Goal: Task Accomplishment & Management: Complete application form

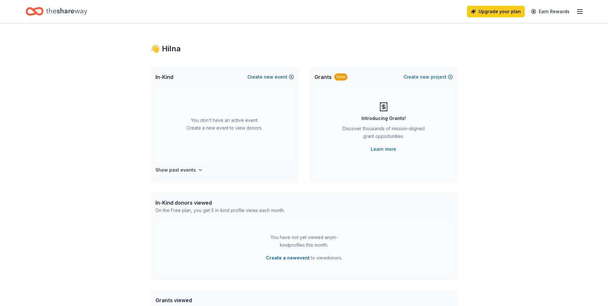
click at [264, 76] on button "Create new event" at bounding box center [270, 77] width 46 height 8
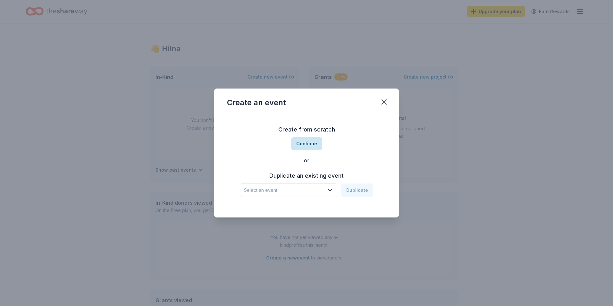
click at [304, 143] on button "Continue" at bounding box center [306, 143] width 31 height 13
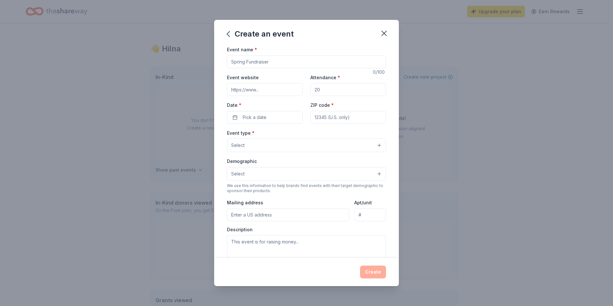
click at [293, 60] on input "Event name *" at bounding box center [306, 61] width 159 height 13
type input "F"
type input "Pretty in Pink-Women Empowerment"
type input "[URL][DOMAIN_NAME]"
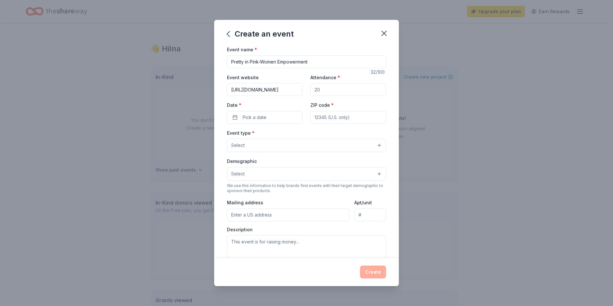
scroll to position [0, 0]
type input "30"
click at [243, 120] on span "Pick a date" at bounding box center [255, 117] width 24 height 8
click at [299, 136] on button "Go to next month" at bounding box center [298, 134] width 9 height 9
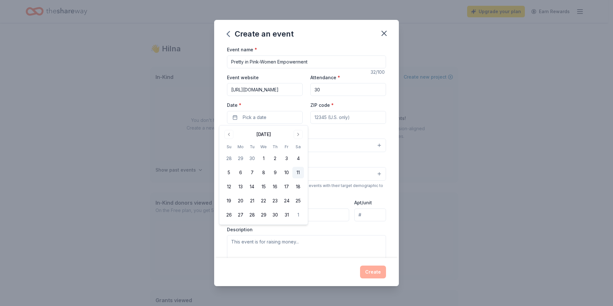
click at [299, 172] on button "11" at bounding box center [298, 173] width 12 height 12
click at [339, 117] on input "ZIP code *" at bounding box center [348, 117] width 76 height 13
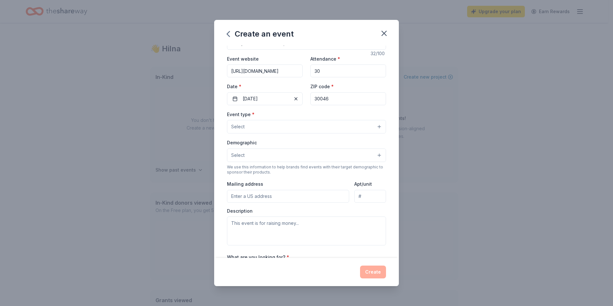
scroll to position [25, 0]
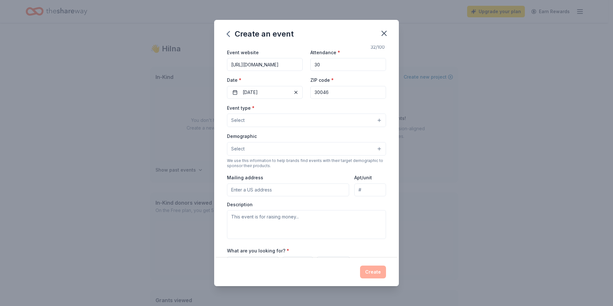
drag, startPoint x: 344, startPoint y: 91, endPoint x: 235, endPoint y: 83, distance: 109.6
click at [235, 83] on div "Event website https://Chosenforhispurposebibleinstitute.org Attendance * 30 Dat…" at bounding box center [306, 73] width 159 height 50
type input "30238"
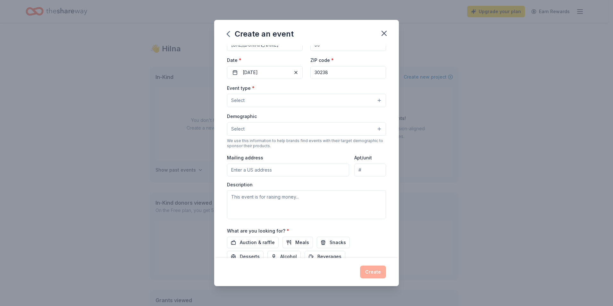
scroll to position [54, 0]
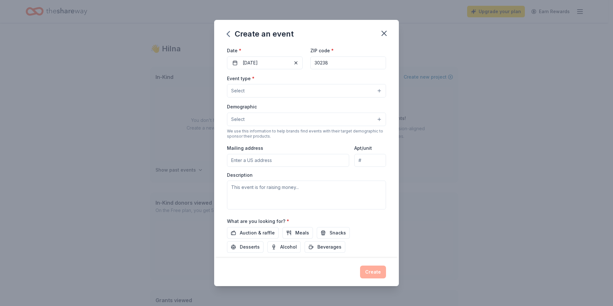
click at [373, 117] on button "Select" at bounding box center [306, 118] width 159 height 13
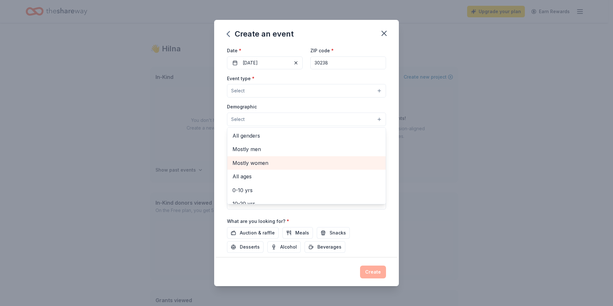
drag, startPoint x: 300, startPoint y: 161, endPoint x: 270, endPoint y: 159, distance: 29.9
click at [270, 159] on span "Mostly women" at bounding box center [306, 163] width 148 height 8
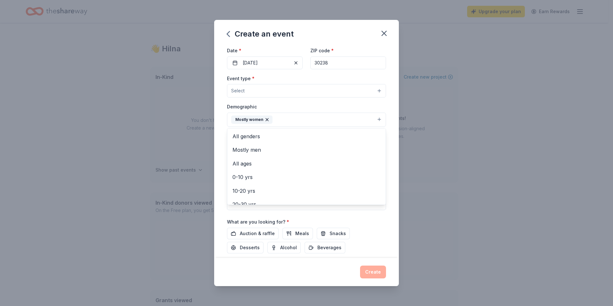
click at [390, 152] on div "Event name * Pretty in Pink-Women Empowerment 32 /100 Event website https://Cho…" at bounding box center [306, 152] width 185 height 212
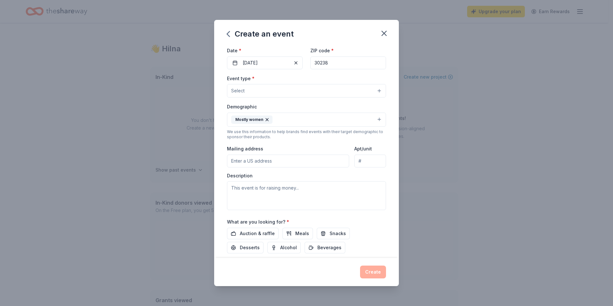
click at [309, 163] on input "Mailing address" at bounding box center [288, 160] width 122 height 13
type input "1399 Mundys Mill Road, Jonesboro, GA 30238"
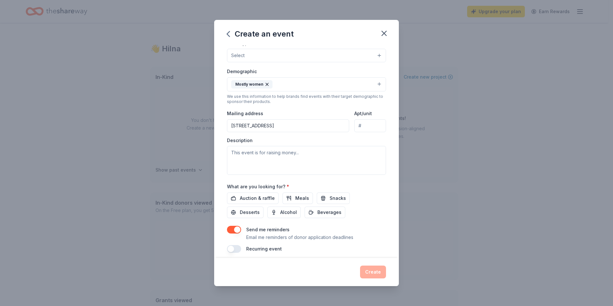
scroll to position [95, 0]
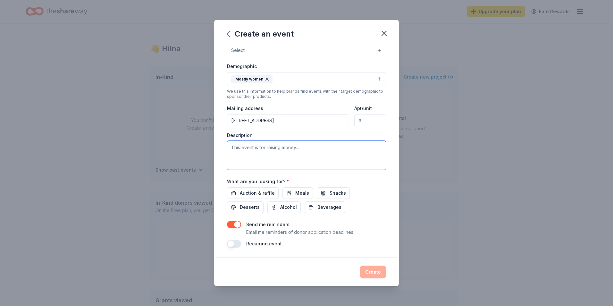
click at [270, 145] on textarea at bounding box center [306, 155] width 159 height 29
type textarea "This event is to encourage, empower and inspire Breast Cancer awareness, social…"
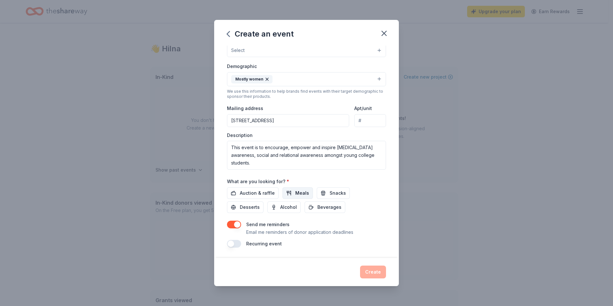
click at [291, 193] on button "Meals" at bounding box center [297, 193] width 30 height 12
click at [341, 195] on span "Snacks" at bounding box center [337, 193] width 16 height 8
click at [244, 208] on span "Desserts" at bounding box center [250, 207] width 20 height 8
click at [317, 207] on span "Beverages" at bounding box center [329, 207] width 24 height 8
click at [329, 248] on div "Event name * Pretty in Pink-Women Empowerment 32 /100 Event website https://Cho…" at bounding box center [306, 152] width 185 height 212
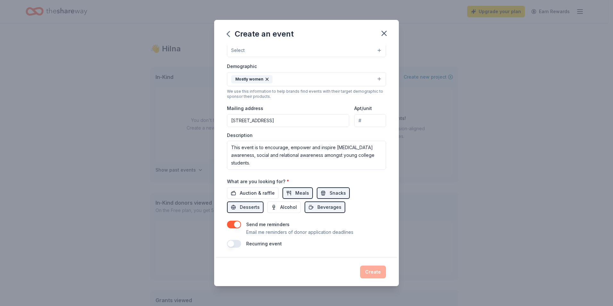
click at [373, 274] on div "Create" at bounding box center [306, 271] width 159 height 13
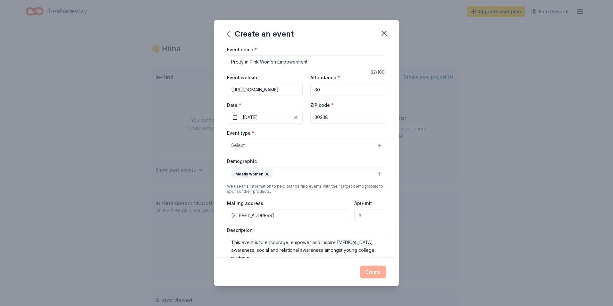
click at [347, 92] on input "30" at bounding box center [348, 89] width 76 height 13
type input "3"
type input "35"
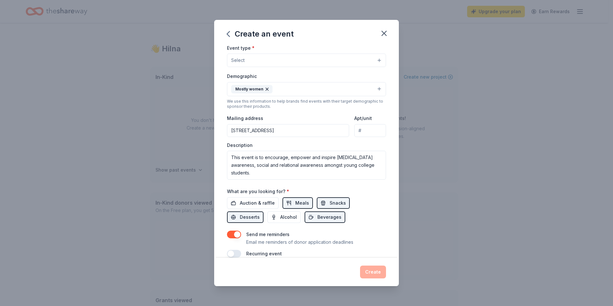
scroll to position [95, 0]
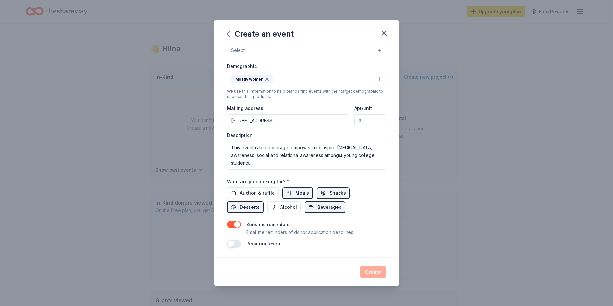
click at [375, 273] on div "Create" at bounding box center [306, 271] width 159 height 13
click at [230, 226] on button "button" at bounding box center [234, 225] width 14 height 8
click at [297, 244] on div "Recurring event" at bounding box center [306, 244] width 159 height 8
click at [348, 250] on div "Event name * Pretty in Pink-Women Empowerment 32 /100 Event website https://Cho…" at bounding box center [306, 152] width 185 height 212
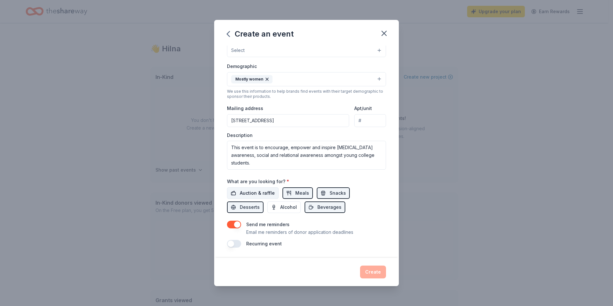
click at [265, 191] on span "Auction & raffle" at bounding box center [257, 193] width 35 height 8
click at [279, 211] on button "Alcohol" at bounding box center [283, 207] width 33 height 12
click at [284, 207] on span "Alcohol" at bounding box center [288, 207] width 17 height 8
click at [268, 194] on span "Auction & raffle" at bounding box center [257, 193] width 35 height 8
drag, startPoint x: 370, startPoint y: 270, endPoint x: 386, endPoint y: 251, distance: 25.0
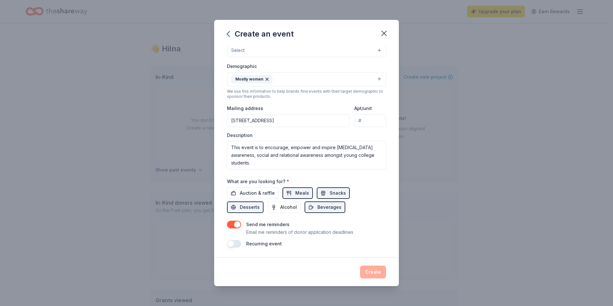
click at [370, 269] on div "Create" at bounding box center [306, 271] width 159 height 13
click at [371, 121] on input "Apt/unit" at bounding box center [370, 120] width 32 height 13
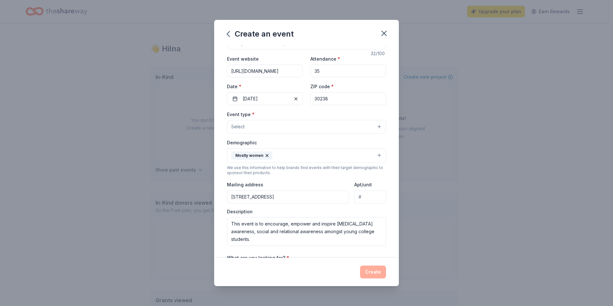
scroll to position [0, 0]
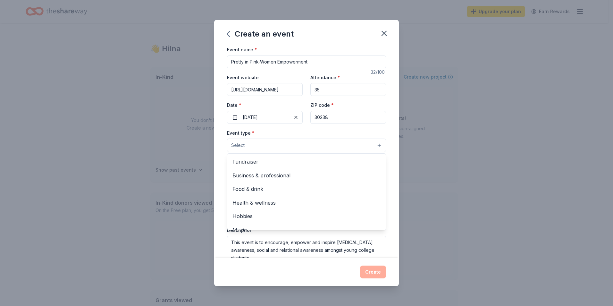
click at [376, 147] on button "Select" at bounding box center [306, 144] width 159 height 13
click at [271, 159] on span "Fundraiser" at bounding box center [306, 161] width 148 height 8
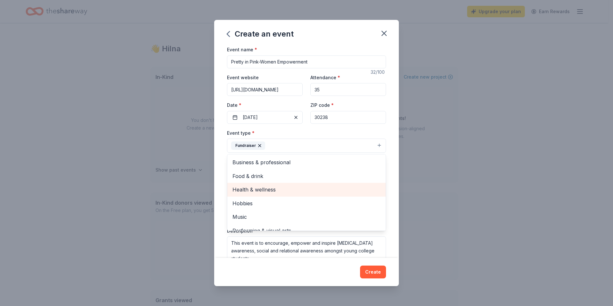
click at [256, 188] on span "Health & wellness" at bounding box center [306, 189] width 148 height 8
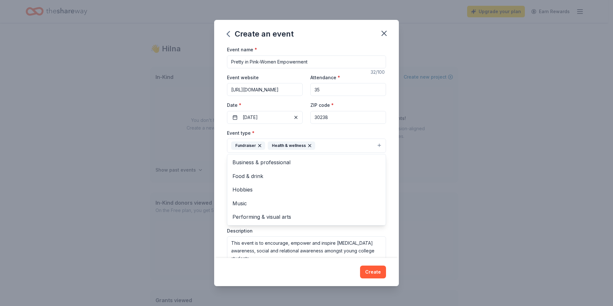
click at [389, 203] on div "Event name * Pretty in Pink-Women Empowerment 32 /100 Event website https://Cho…" at bounding box center [306, 152] width 185 height 212
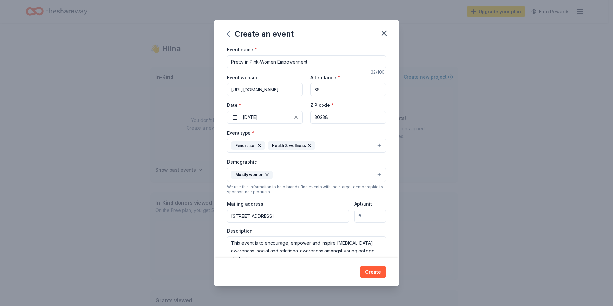
drag, startPoint x: 371, startPoint y: 271, endPoint x: 396, endPoint y: 169, distance: 105.3
click at [396, 169] on div "Create an event Event name * Pretty in Pink-Women Empowerment 32 /100 Event web…" at bounding box center [306, 153] width 185 height 266
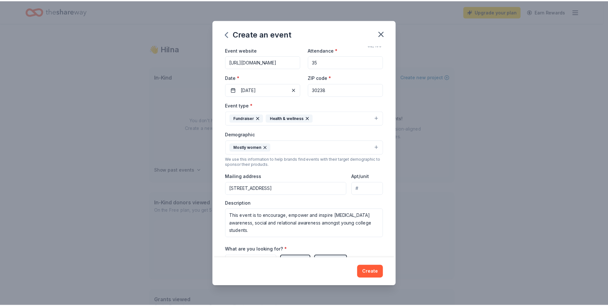
scroll to position [96, 0]
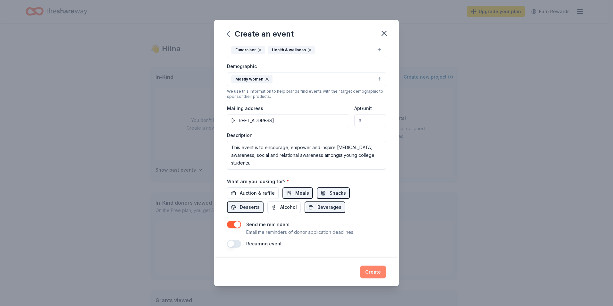
click at [371, 271] on button "Create" at bounding box center [373, 271] width 26 height 13
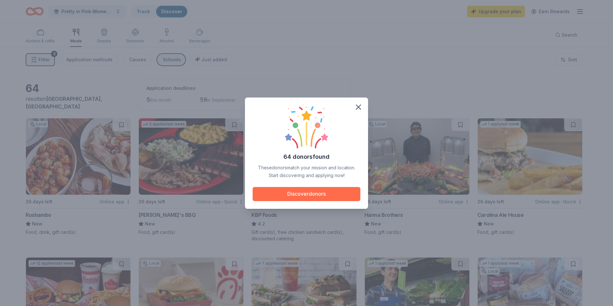
click at [339, 192] on button "Discover donors" at bounding box center [307, 194] width 108 height 14
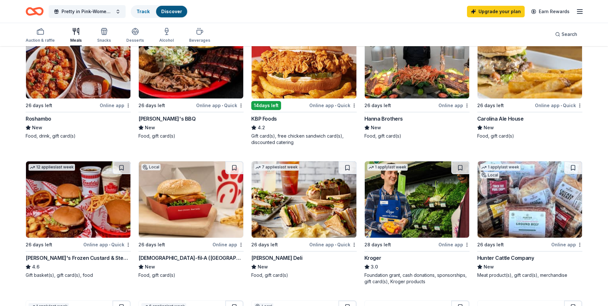
scroll to position [128, 0]
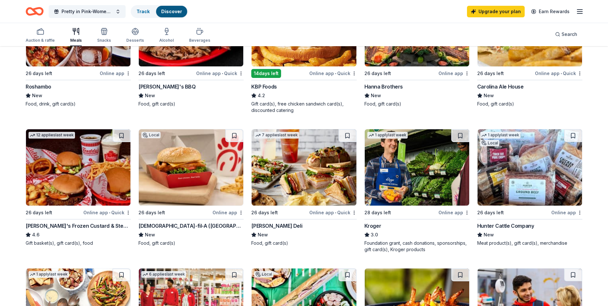
click at [290, 187] on img at bounding box center [304, 167] width 104 height 76
click at [346, 134] on button at bounding box center [347, 135] width 18 height 13
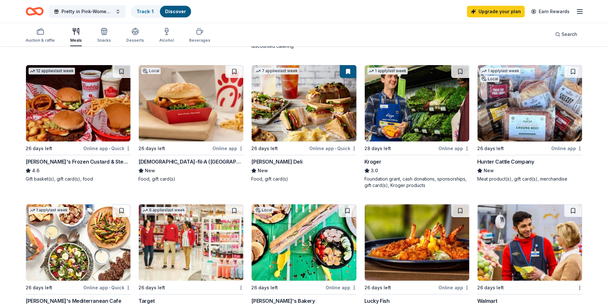
scroll to position [224, 0]
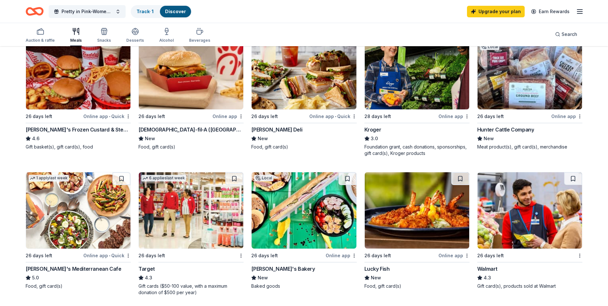
click at [102, 76] on img at bounding box center [78, 71] width 104 height 76
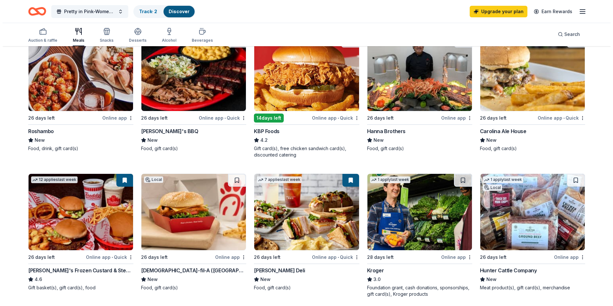
scroll to position [0, 0]
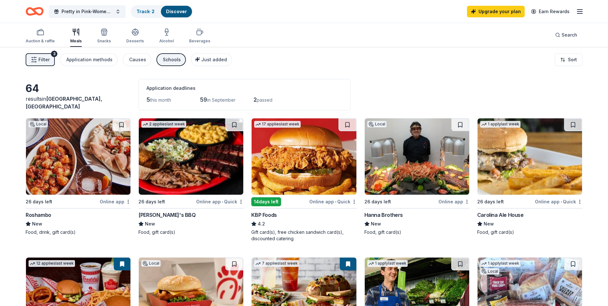
click at [48, 61] on span "Filter" at bounding box center [43, 60] width 11 height 8
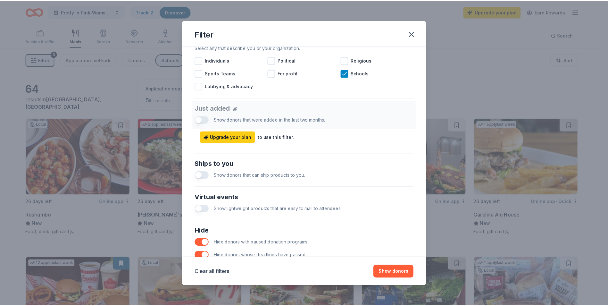
scroll to position [202, 0]
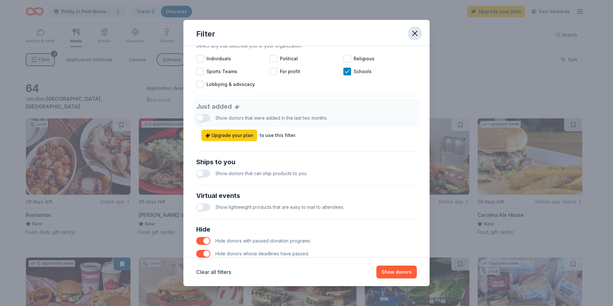
click at [415, 32] on icon "button" at bounding box center [414, 33] width 9 height 9
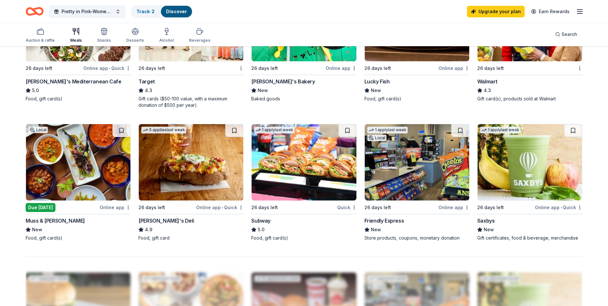
scroll to position [420, 0]
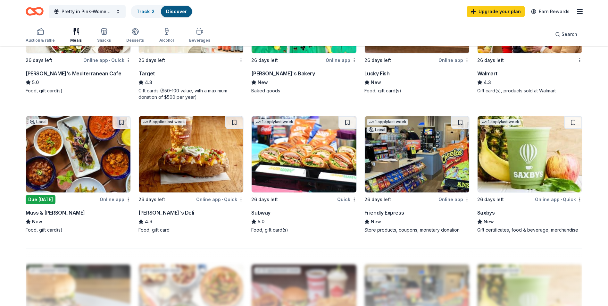
click at [195, 159] on img at bounding box center [191, 154] width 104 height 76
click at [345, 198] on div "Quick" at bounding box center [347, 199] width 20 height 8
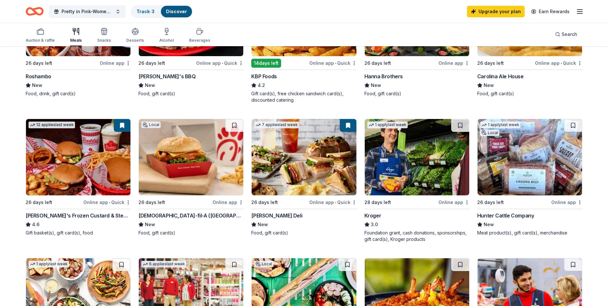
scroll to position [0, 0]
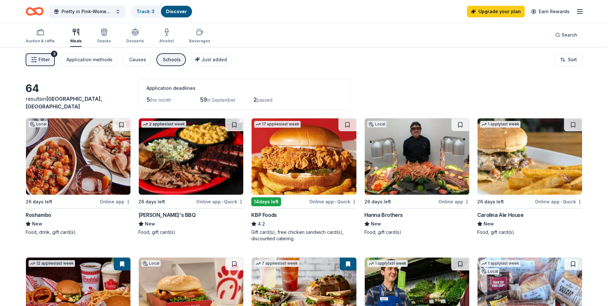
click at [580, 9] on icon "button" at bounding box center [580, 12] width 8 height 8
click at [501, 106] on button "Logout" at bounding box center [501, 107] width 17 height 8
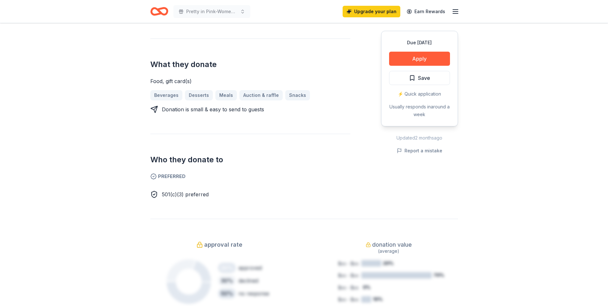
scroll to position [256, 0]
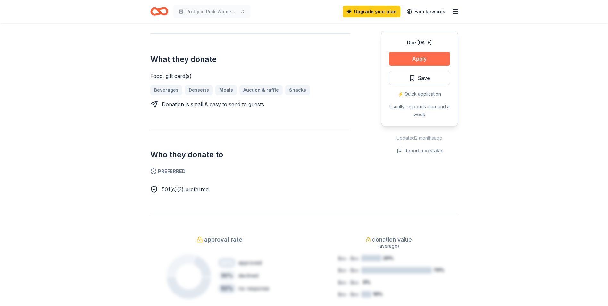
click at [426, 59] on button "Apply" at bounding box center [419, 59] width 61 height 14
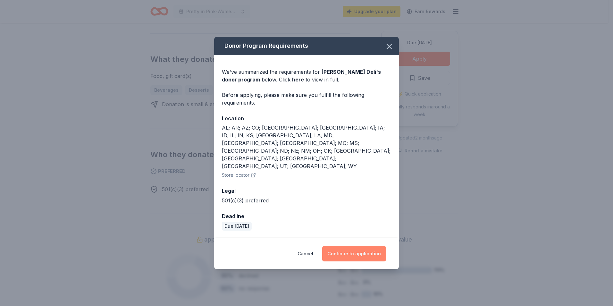
click at [362, 246] on button "Continue to application" at bounding box center [354, 253] width 64 height 15
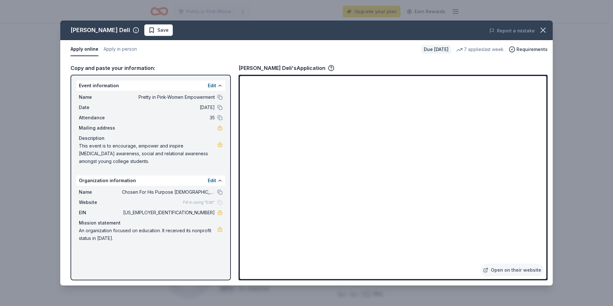
drag, startPoint x: 235, startPoint y: 201, endPoint x: 240, endPoint y: 207, distance: 7.5
click at [234, 204] on div "Copy and paste your information: Event information Edit Name Pretty in Pink-Wom…" at bounding box center [306, 172] width 492 height 227
click at [513, 270] on link "Open on their website" at bounding box center [511, 269] width 63 height 13
click at [539, 30] on icon "button" at bounding box center [542, 30] width 9 height 9
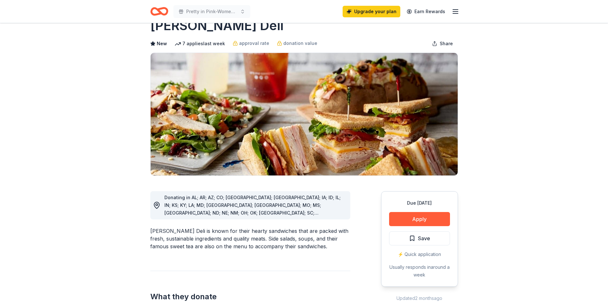
scroll to position [0, 0]
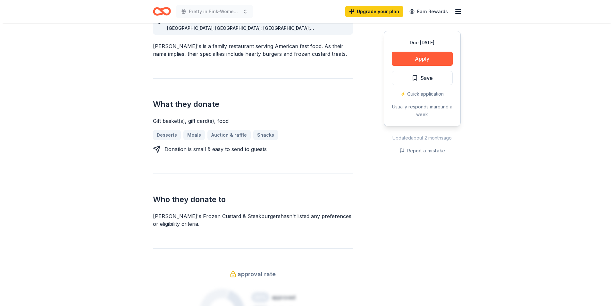
scroll to position [224, 0]
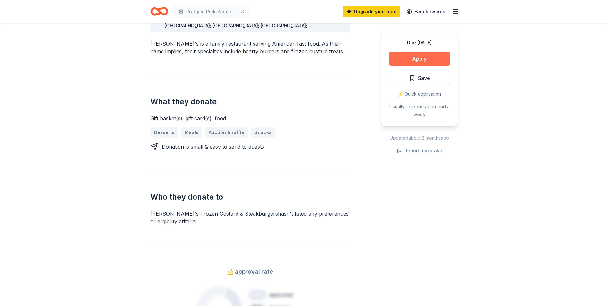
click at [403, 56] on button "Apply" at bounding box center [419, 59] width 61 height 14
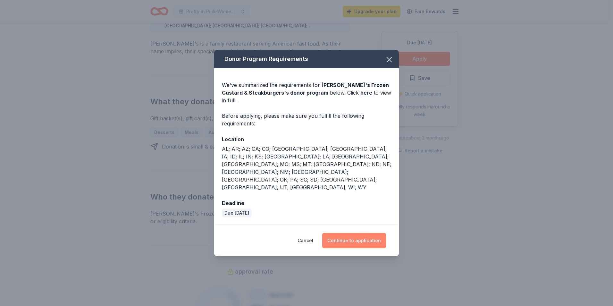
click at [345, 233] on button "Continue to application" at bounding box center [354, 240] width 64 height 15
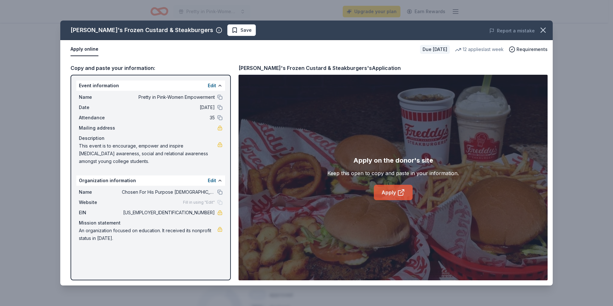
click at [389, 192] on link "Apply" at bounding box center [393, 192] width 39 height 15
click at [231, 30] on span "Save" at bounding box center [241, 30] width 20 height 8
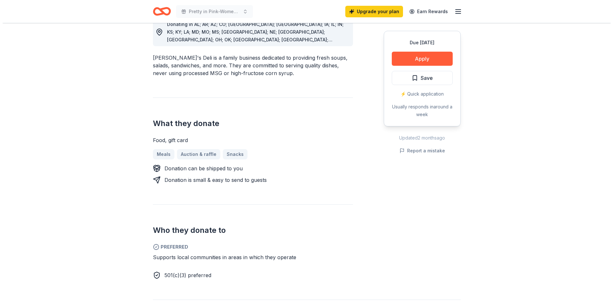
scroll to position [160, 0]
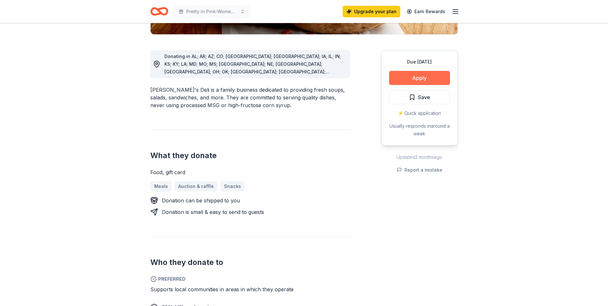
click at [408, 78] on button "Apply" at bounding box center [419, 78] width 61 height 14
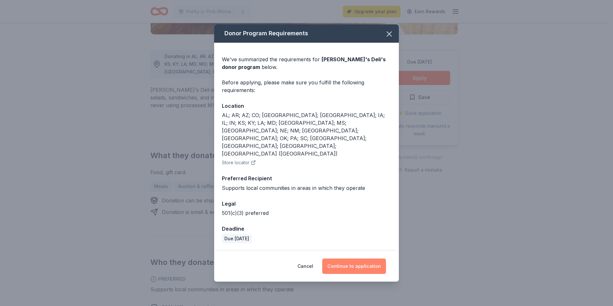
click at [357, 258] on button "Continue to application" at bounding box center [354, 265] width 64 height 15
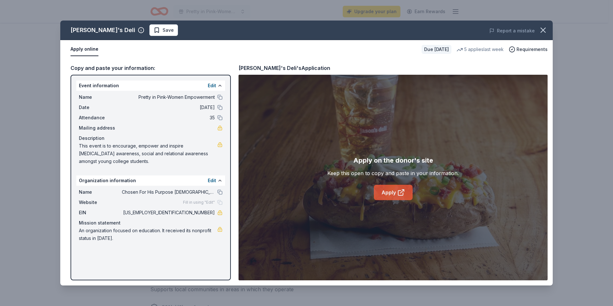
click at [401, 193] on icon at bounding box center [402, 191] width 4 height 4
click at [154, 28] on span "Save" at bounding box center [164, 30] width 20 height 8
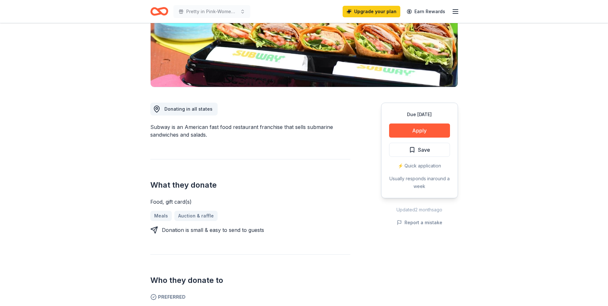
scroll to position [96, 0]
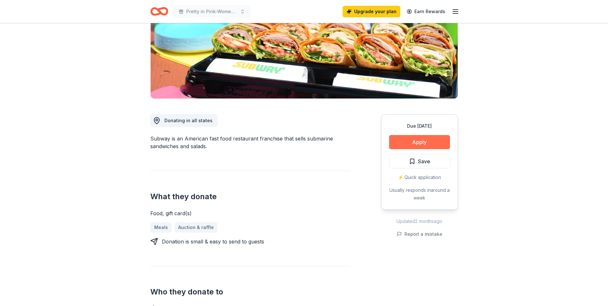
click at [431, 141] on button "Apply" at bounding box center [419, 142] width 61 height 14
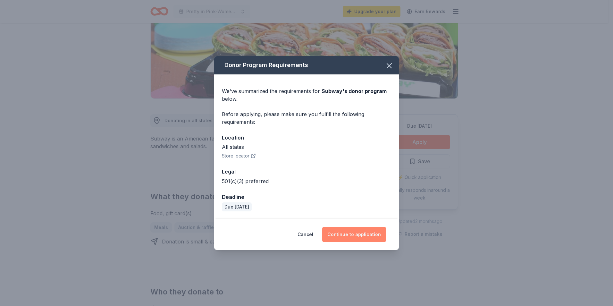
click at [378, 234] on button "Continue to application" at bounding box center [354, 234] width 64 height 15
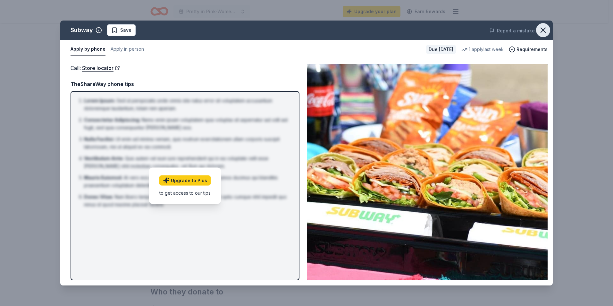
click at [540, 31] on icon "button" at bounding box center [542, 30] width 9 height 9
